Goal: Complete application form

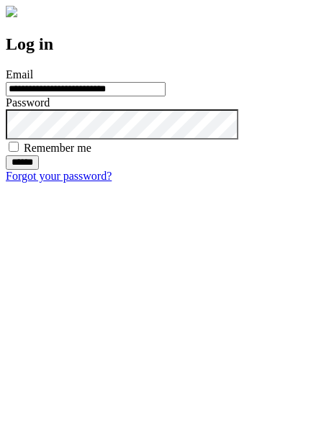
type input "**********"
click at [39, 170] on input "******" at bounding box center [22, 162] width 33 height 14
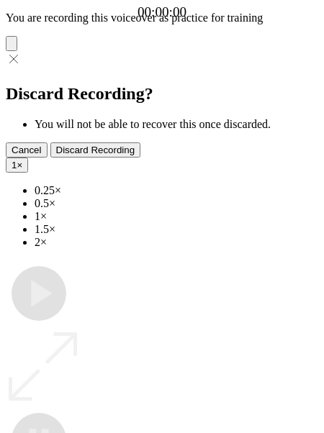
type input "**********"
